Goal: Navigation & Orientation: Find specific page/section

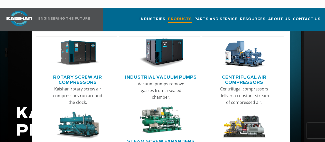
click at [168, 16] on span "Products" at bounding box center [180, 19] width 24 height 7
click at [80, 72] on link "Rotary Screw Air Compressors" at bounding box center [77, 78] width 79 height 13
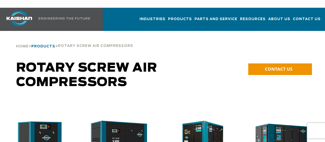
click at [41, 45] on span "Products" at bounding box center [43, 46] width 24 height 3
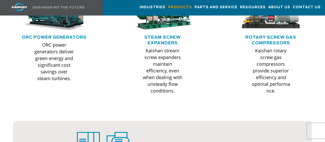
scroll to position [449, 0]
